Goal: Transaction & Acquisition: Purchase product/service

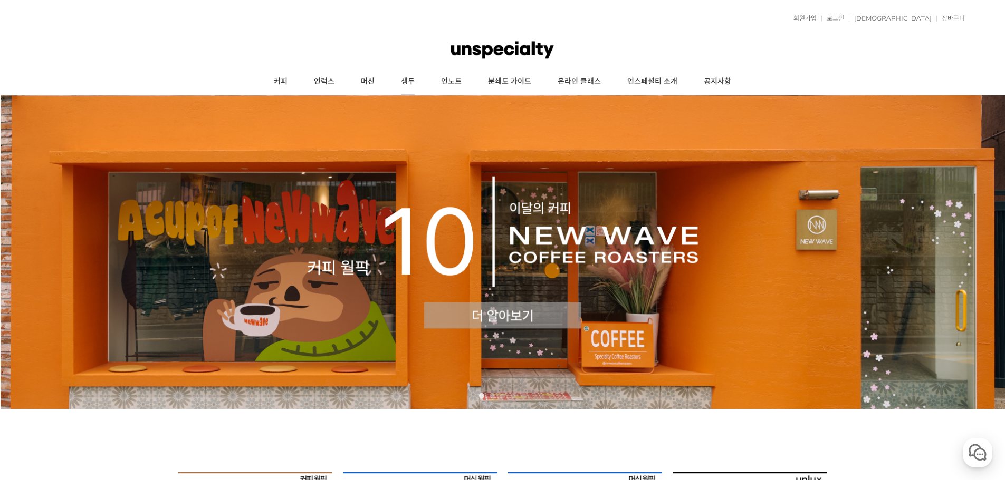
click at [401, 82] on link "생두" at bounding box center [408, 82] width 40 height 26
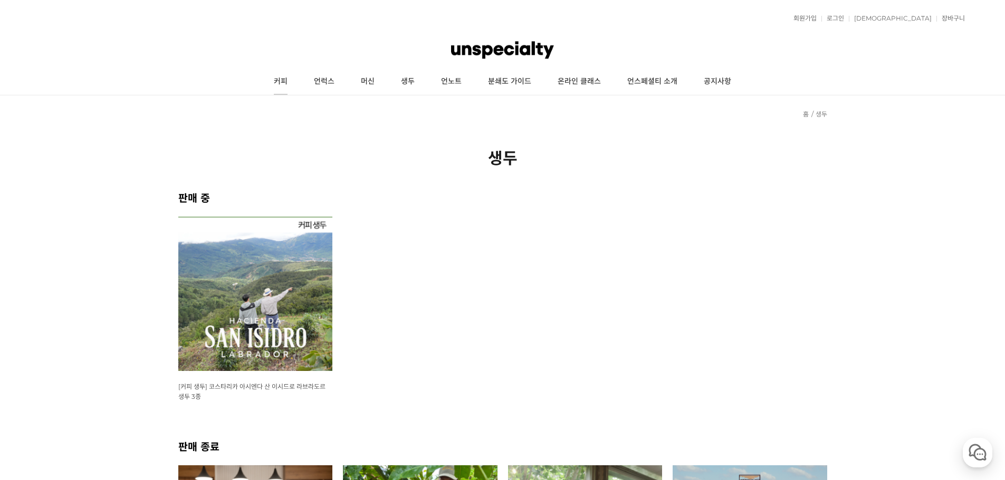
click at [275, 80] on link "커피" at bounding box center [281, 82] width 40 height 26
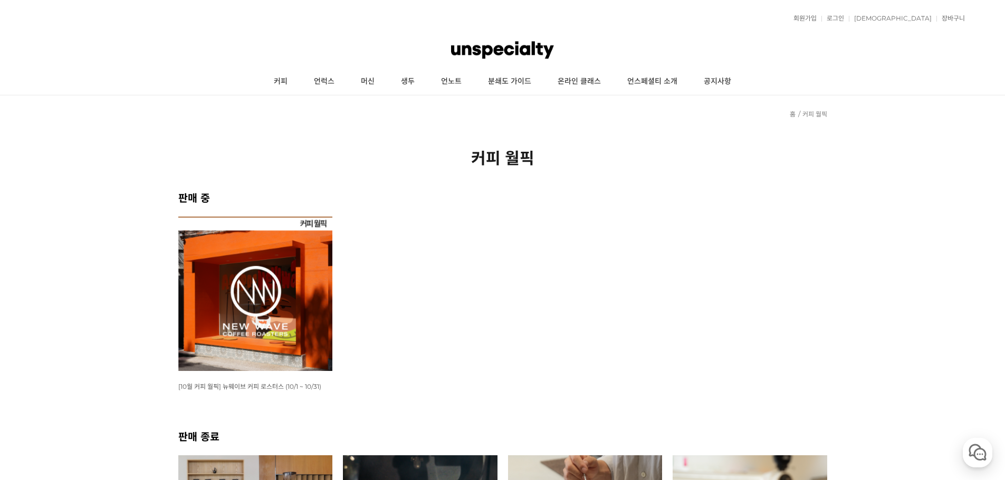
click at [271, 313] on img at bounding box center [255, 294] width 155 height 155
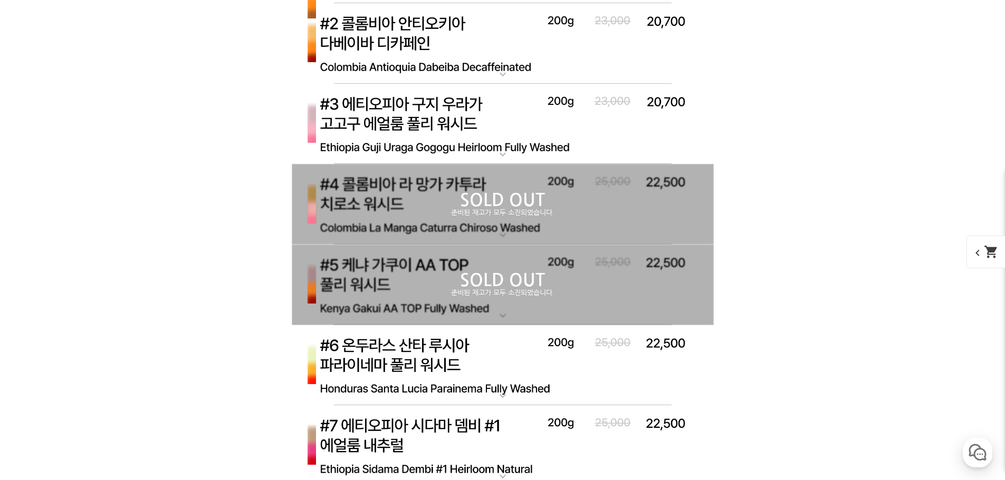
scroll to position [3217, 0]
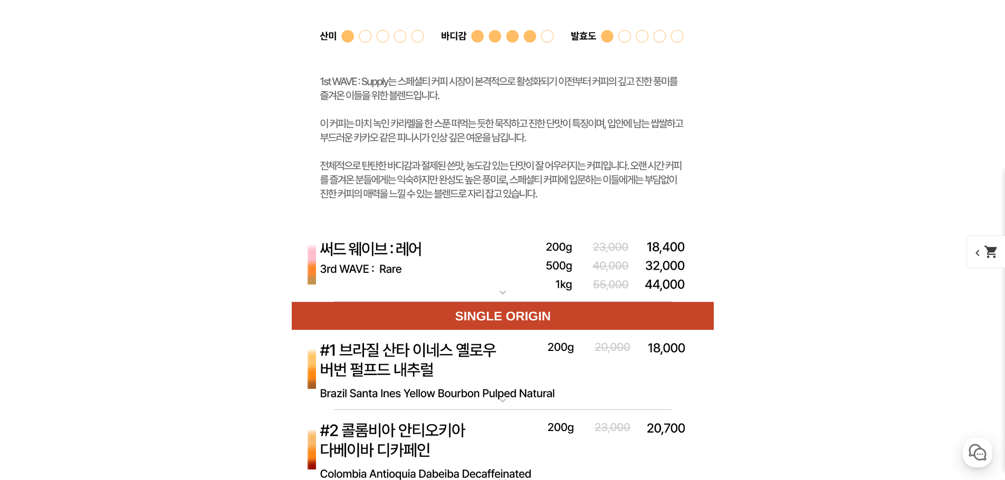
scroll to position [3534, 0]
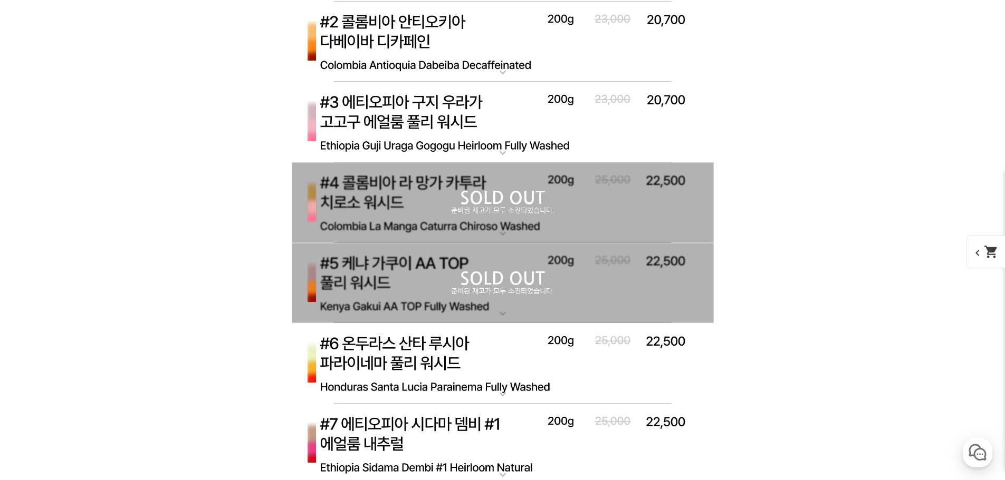
scroll to position [3323, 0]
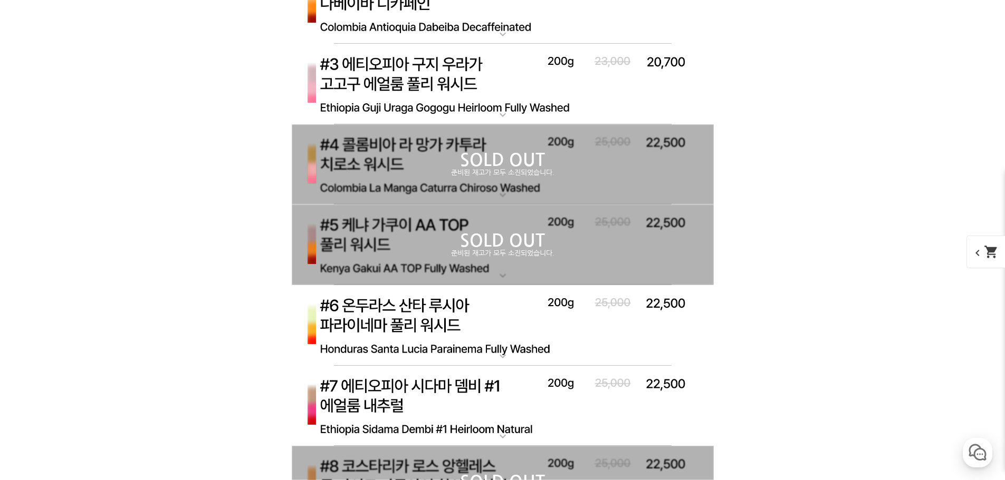
scroll to position [4008, 0]
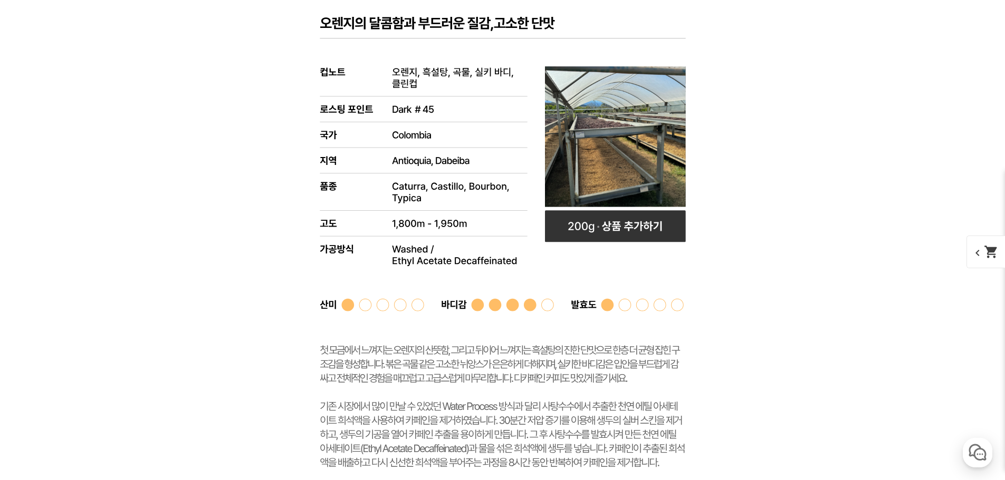
scroll to position [4272, 0]
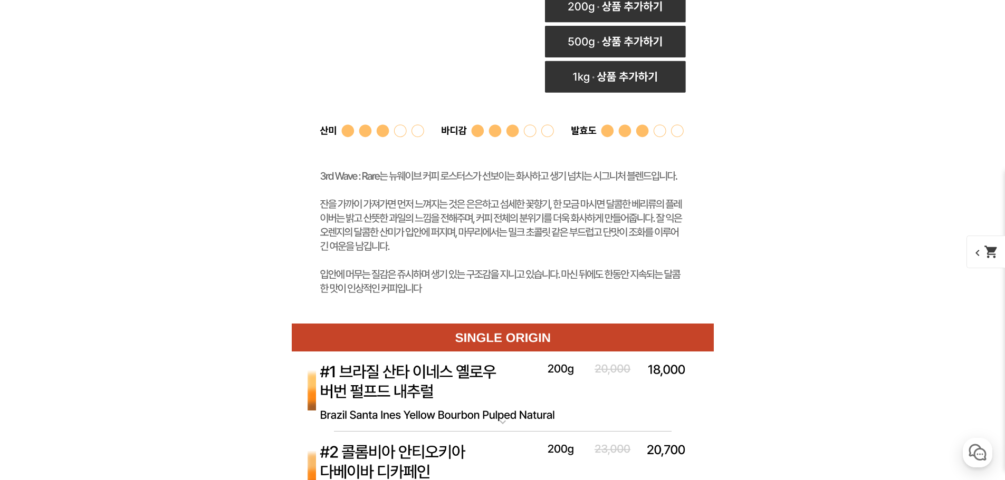
scroll to position [3375, 0]
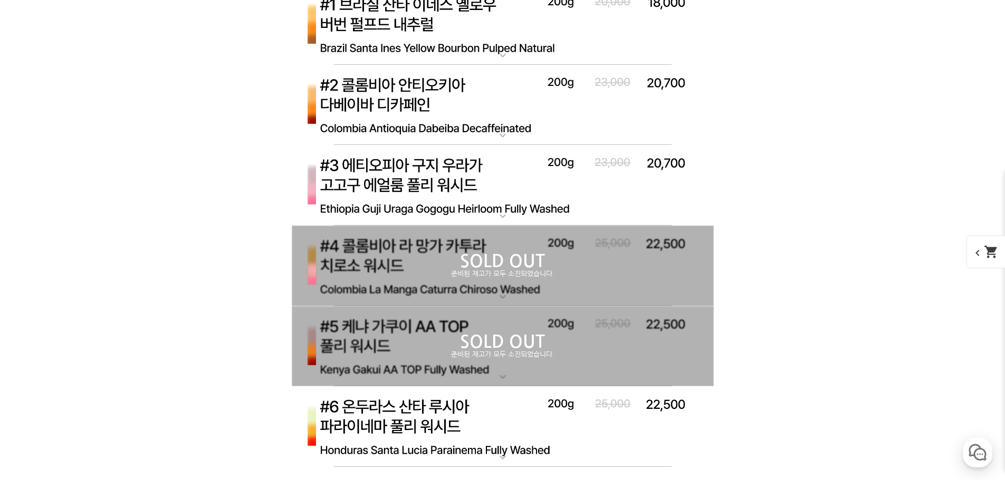
scroll to position [3270, 0]
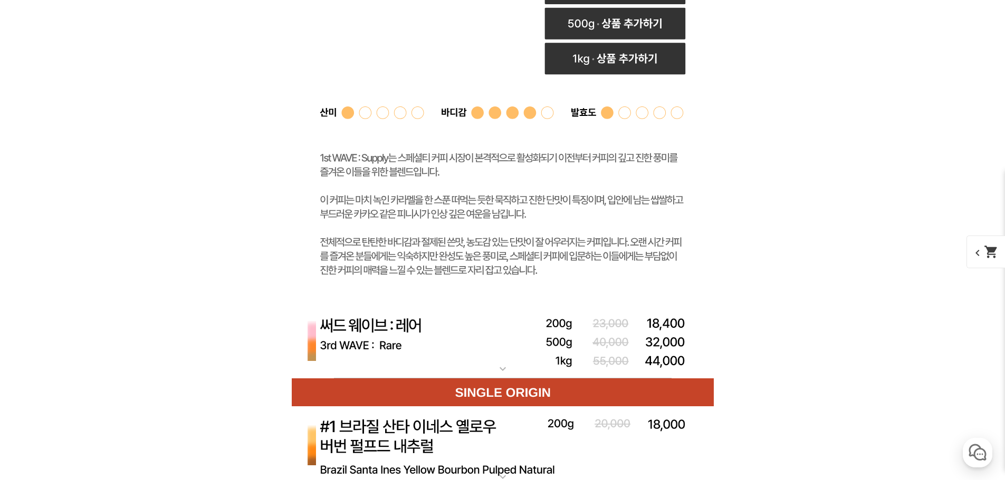
scroll to position [3428, 0]
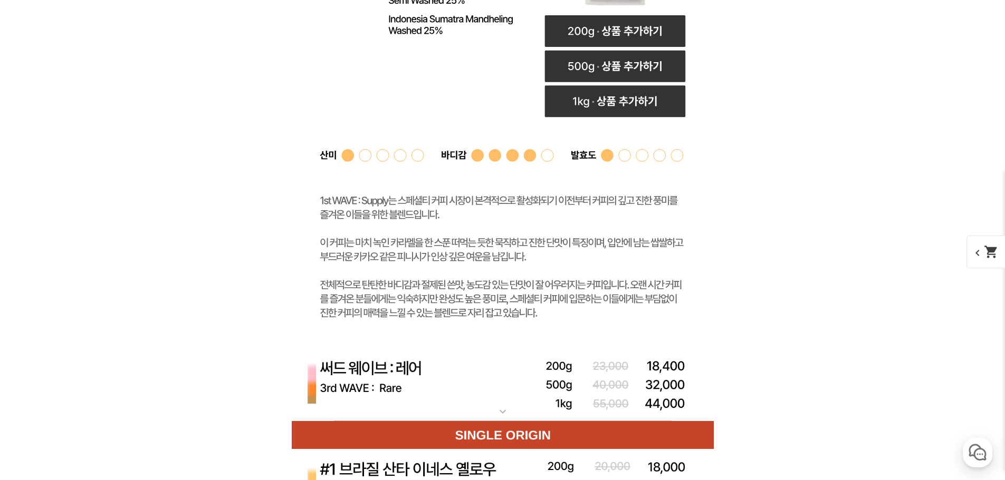
scroll to position [3323, 0]
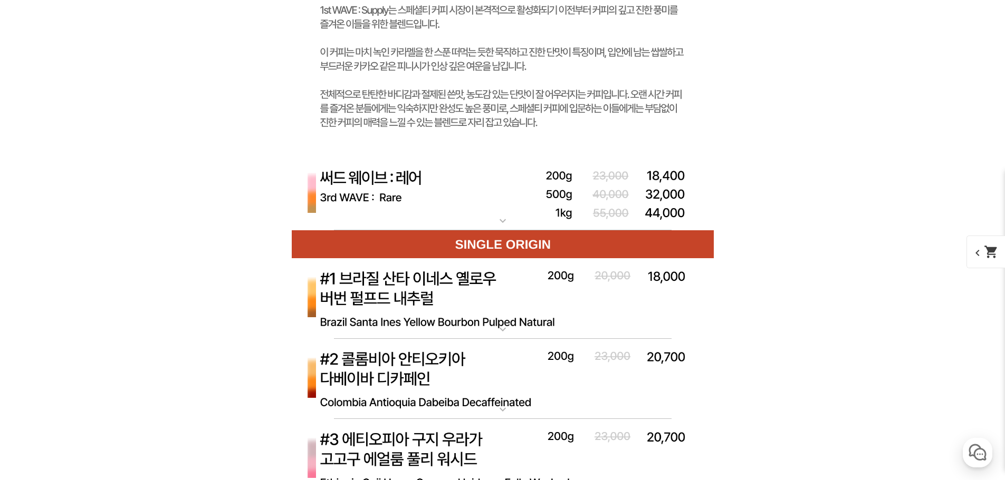
scroll to position [3850, 0]
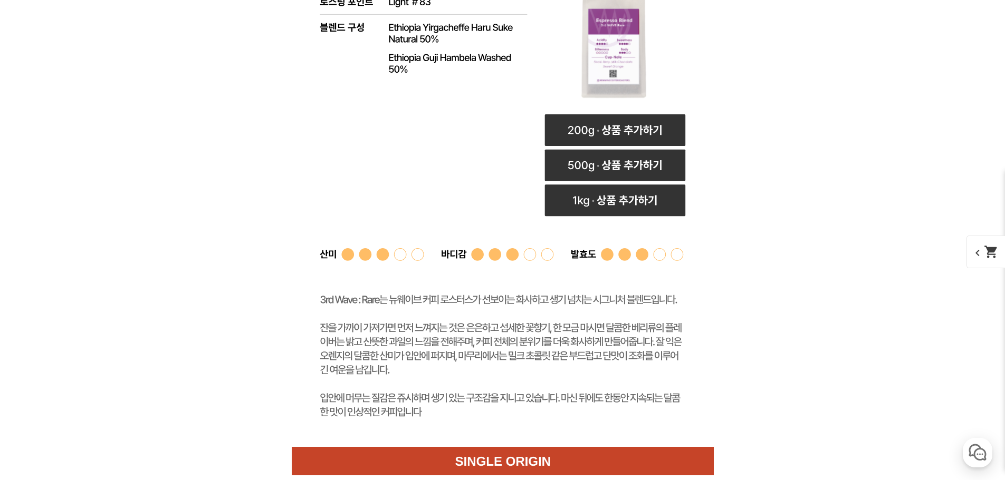
scroll to position [4008, 0]
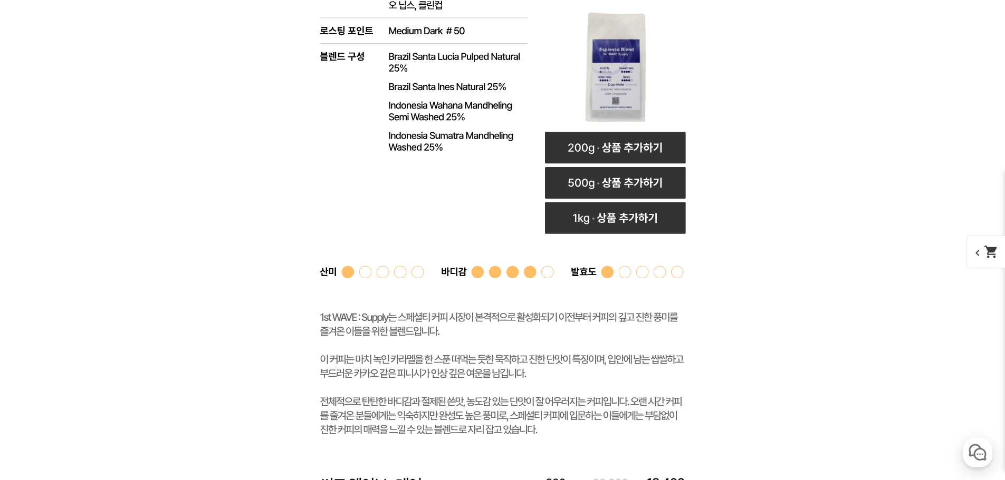
scroll to position [3323, 0]
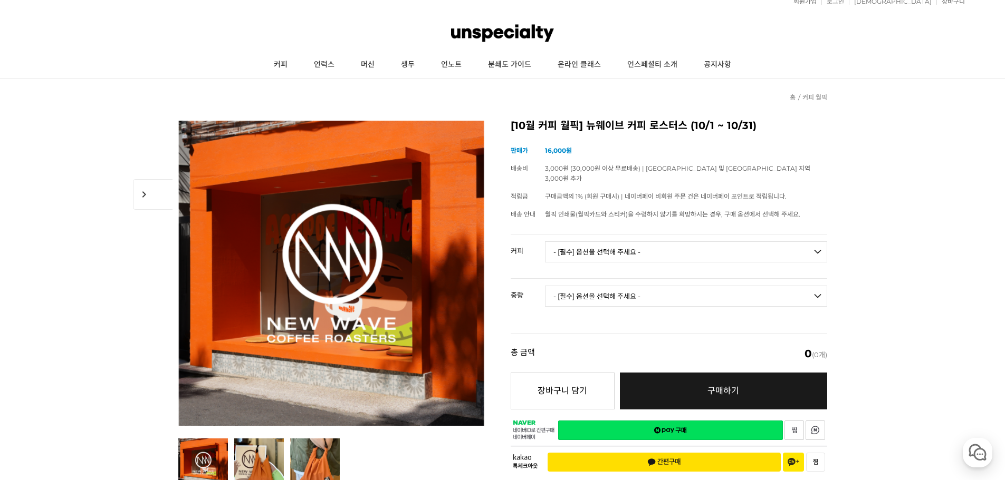
scroll to position [0, 0]
